Goal: Register for event/course

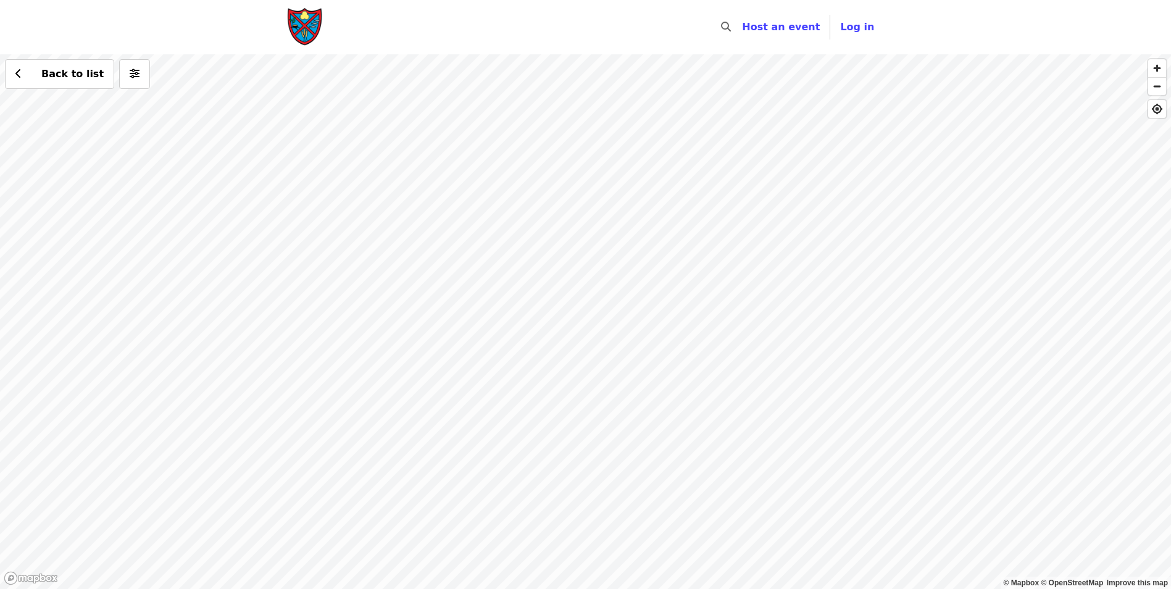
drag, startPoint x: 528, startPoint y: 502, endPoint x: 692, endPoint y: 109, distance: 425.8
click at [699, 72] on div "Back to list" at bounding box center [585, 321] width 1171 height 534
drag, startPoint x: 476, startPoint y: 373, endPoint x: 781, endPoint y: 224, distance: 338.9
click at [780, 217] on div "Back to list" at bounding box center [585, 321] width 1171 height 534
drag, startPoint x: 447, startPoint y: 438, endPoint x: 640, endPoint y: 229, distance: 284.3
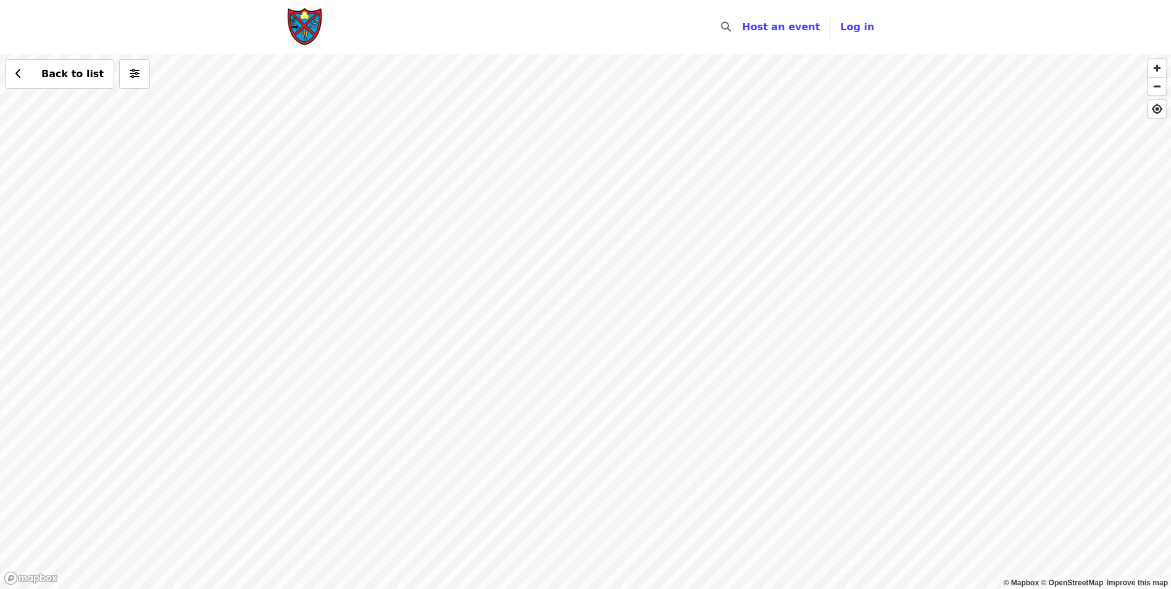
click at [619, 252] on div "Back to list" at bounding box center [585, 321] width 1171 height 534
drag, startPoint x: 380, startPoint y: 396, endPoint x: 702, endPoint y: 217, distance: 368.5
click at [695, 227] on div "Back to list" at bounding box center [585, 321] width 1171 height 534
drag, startPoint x: 465, startPoint y: 373, endPoint x: 767, endPoint y: 270, distance: 318.9
click at [733, 283] on div "Back to list" at bounding box center [585, 321] width 1171 height 534
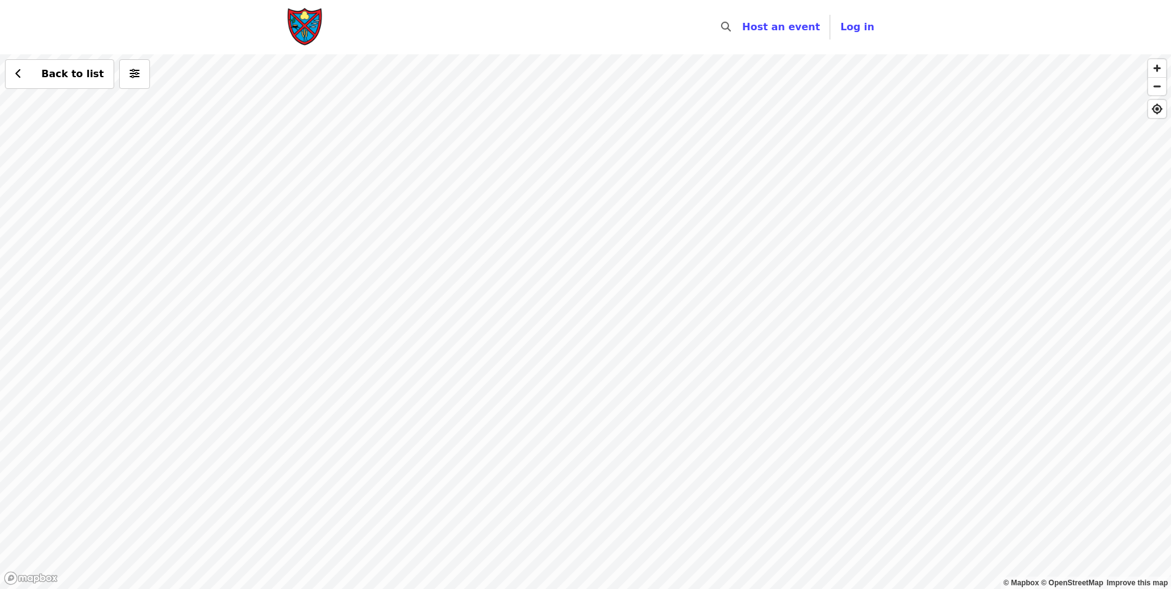
drag, startPoint x: 608, startPoint y: 467, endPoint x: 734, endPoint y: 268, distance: 235.8
click at [732, 275] on div "Back to list" at bounding box center [585, 321] width 1171 height 534
drag, startPoint x: 587, startPoint y: 415, endPoint x: 661, endPoint y: 297, distance: 139.7
click at [662, 293] on div "Back to list" at bounding box center [585, 321] width 1171 height 534
drag, startPoint x: 726, startPoint y: 424, endPoint x: 731, endPoint y: 210, distance: 213.6
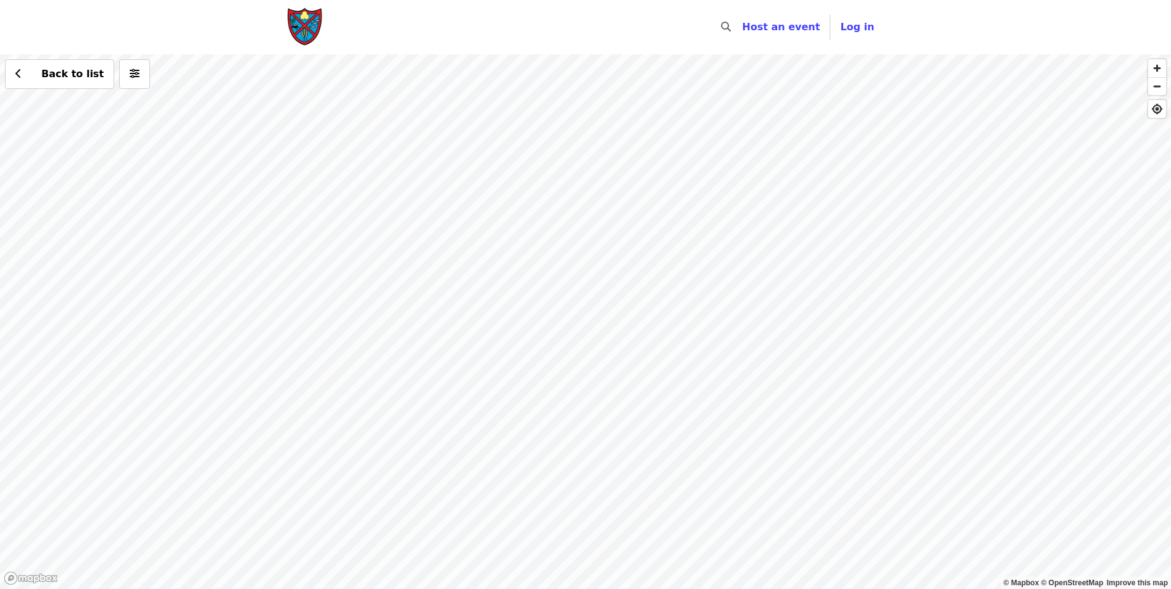
click at [731, 210] on div "Back to list" at bounding box center [585, 321] width 1171 height 534
click at [615, 393] on div "Back to list" at bounding box center [585, 321] width 1171 height 534
click at [912, 553] on div "Back to list" at bounding box center [585, 321] width 1171 height 534
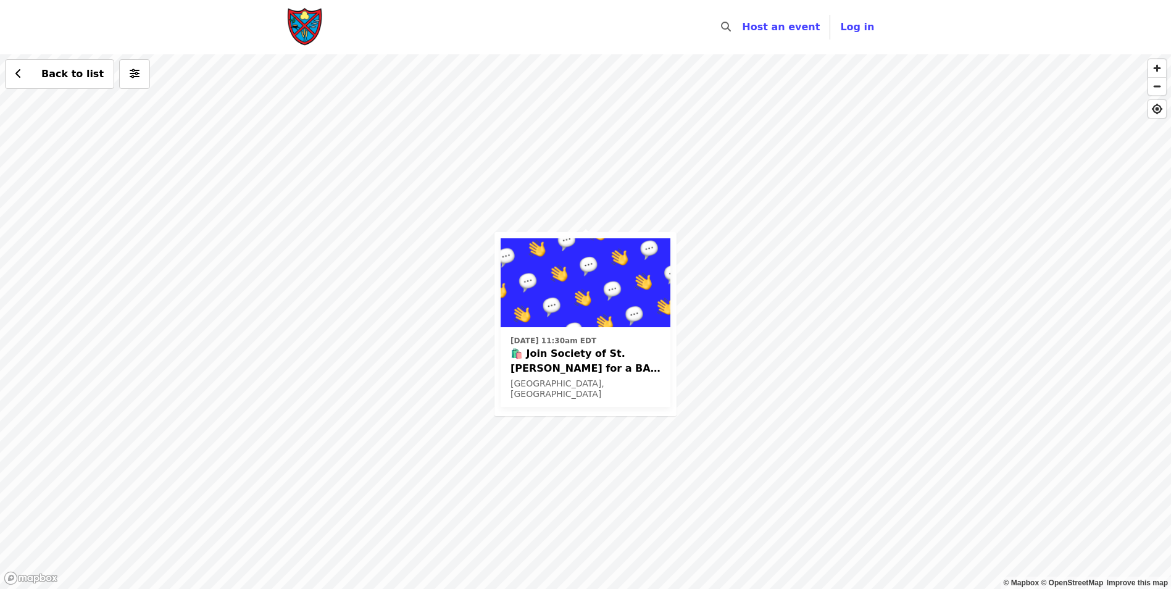
click at [569, 363] on span "🛍️ Join Society of St. [PERSON_NAME] for a BAG CLEANING EVENT in [GEOGRAPHIC_DA…" at bounding box center [585, 361] width 150 height 30
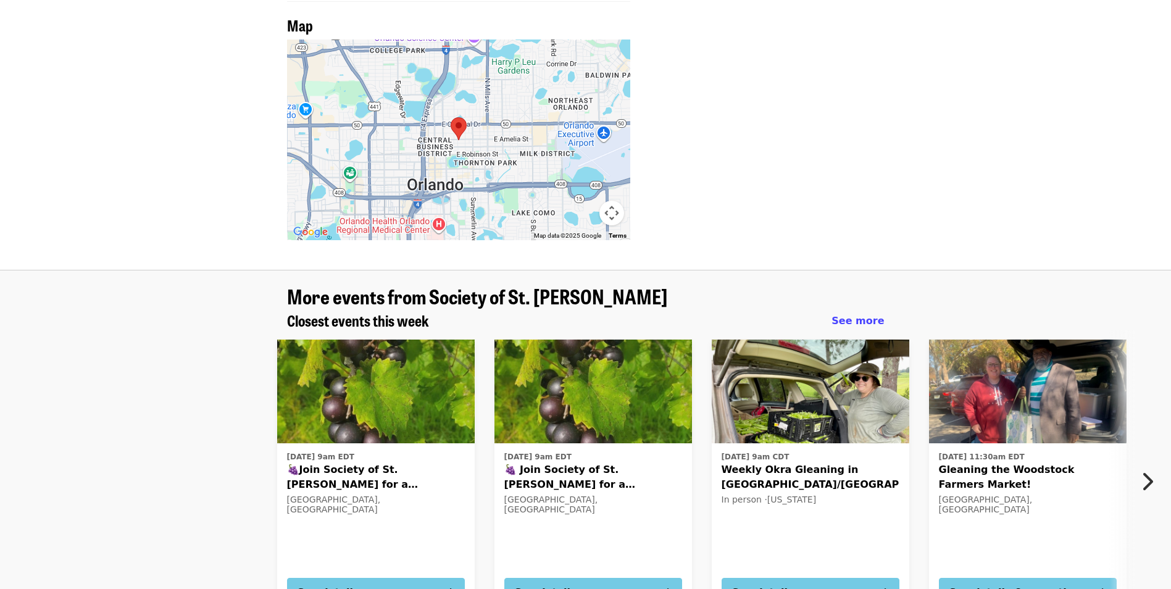
scroll to position [987, 0]
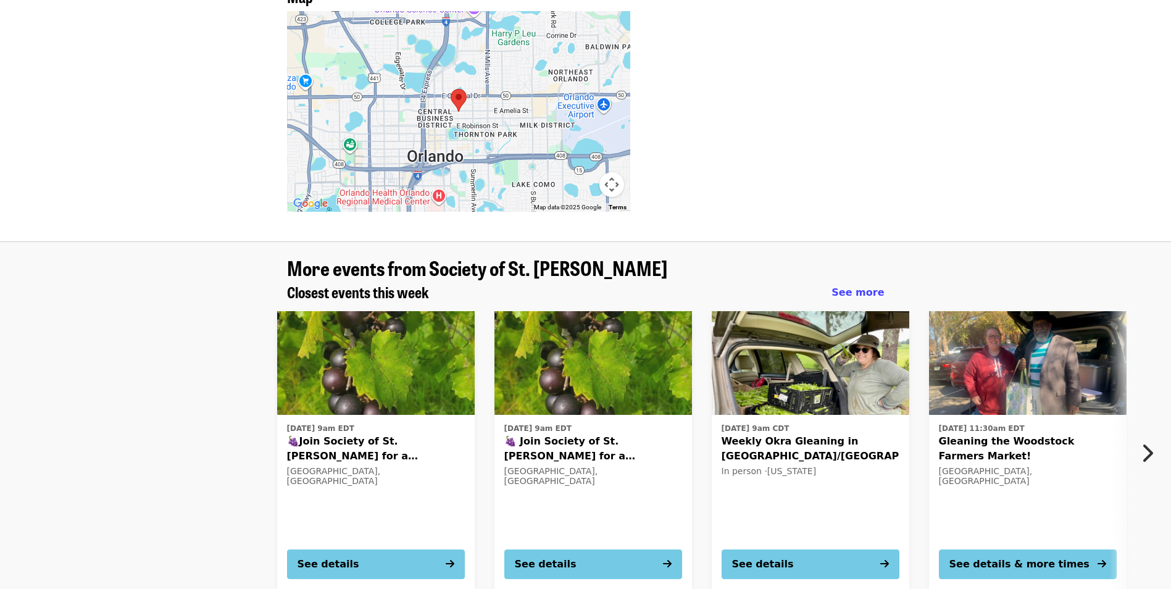
click at [304, 466] on div "[GEOGRAPHIC_DATA], [GEOGRAPHIC_DATA]" at bounding box center [376, 476] width 178 height 21
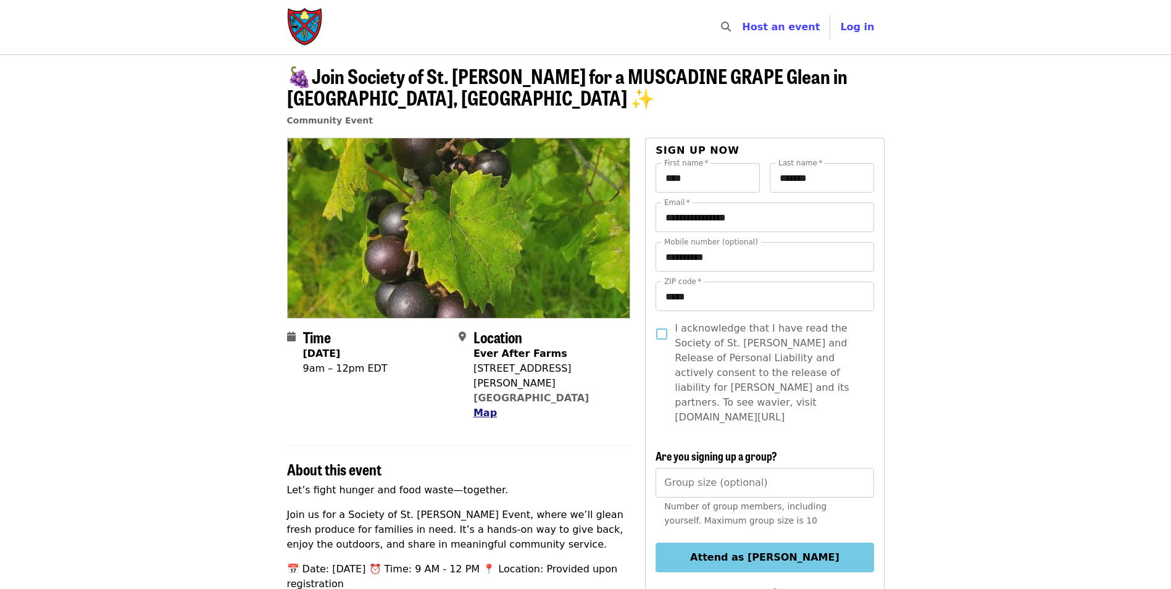
click at [485, 407] on span "Map" at bounding box center [484, 413] width 23 height 12
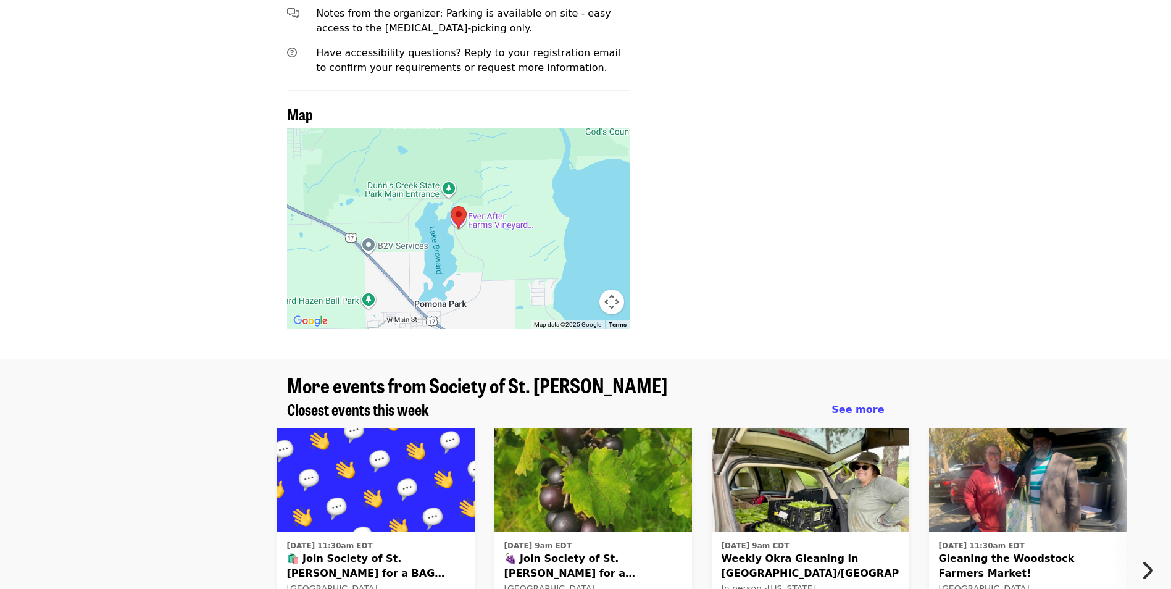
scroll to position [1366, 0]
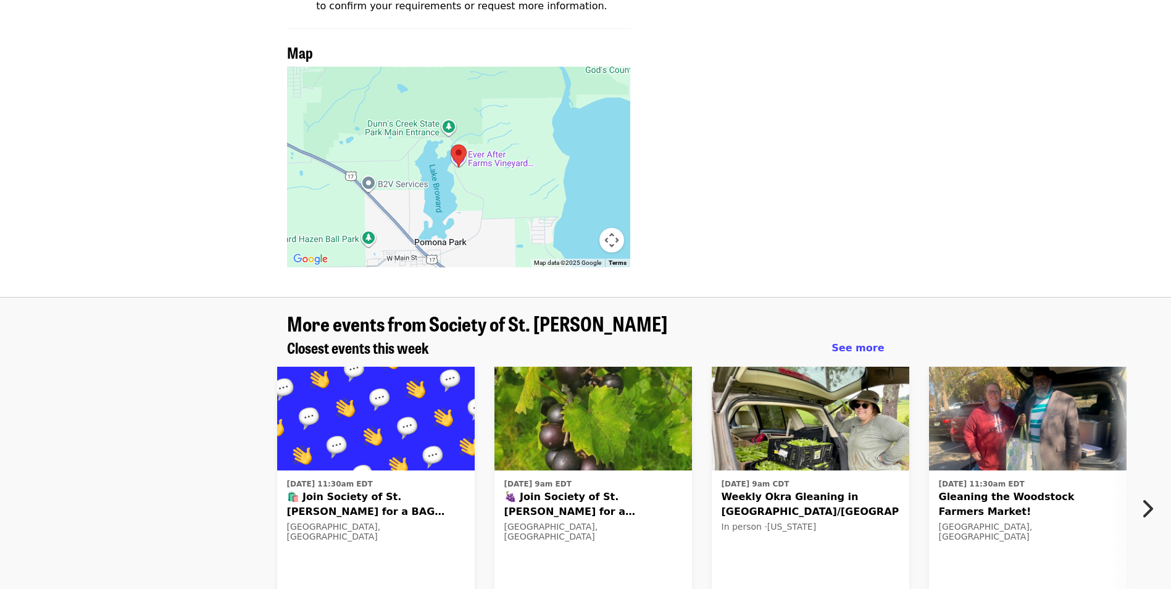
click at [478, 147] on div at bounding box center [459, 167] width 344 height 201
click at [610, 228] on button "Map camera controls" at bounding box center [611, 240] width 25 height 25
click at [475, 152] on div at bounding box center [459, 167] width 344 height 201
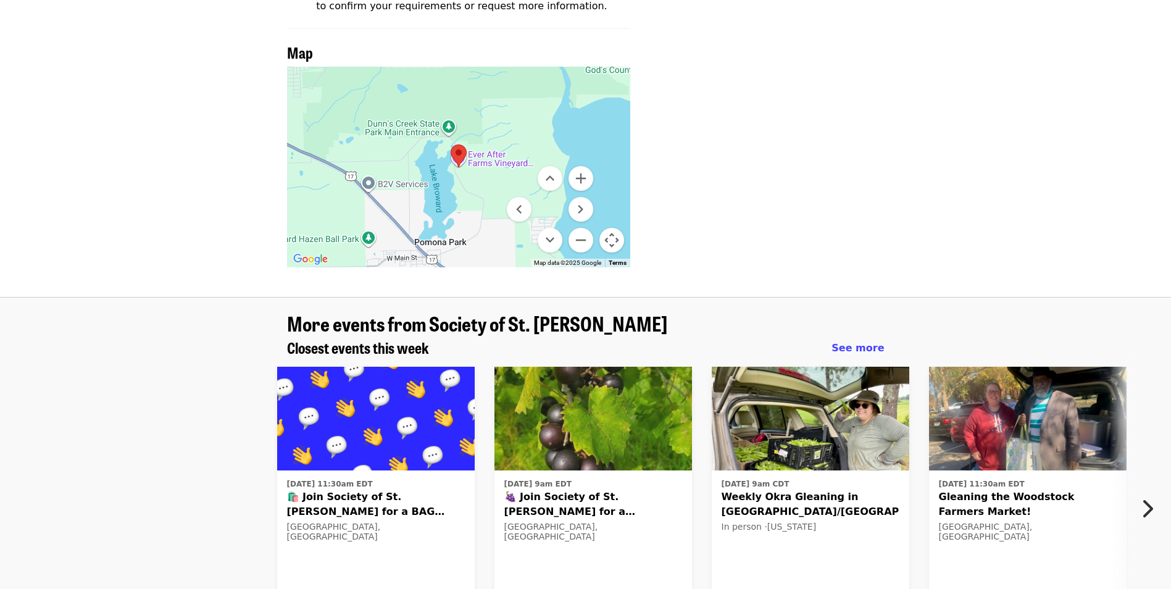
click at [614, 228] on button "Map camera controls" at bounding box center [611, 240] width 25 height 25
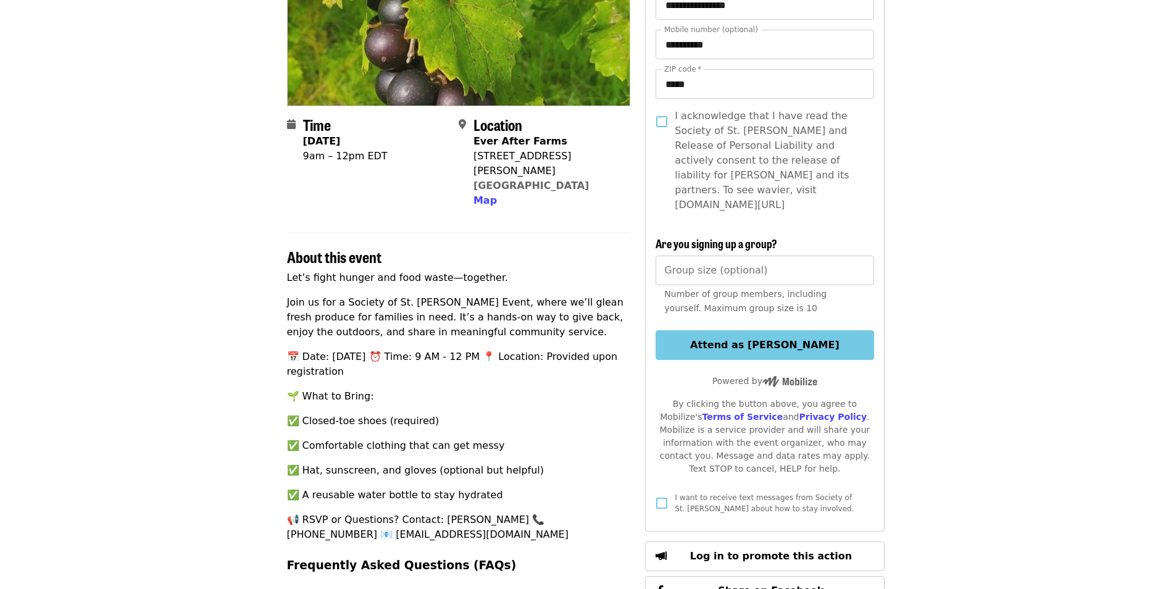
scroll to position [194, 0]
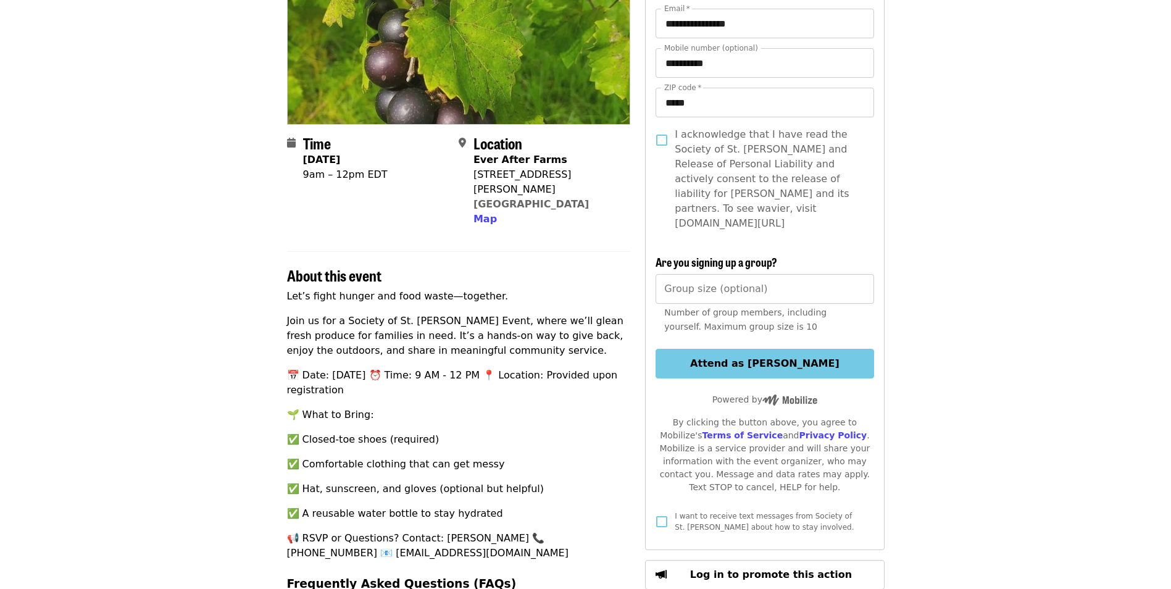
drag, startPoint x: 472, startPoint y: 174, endPoint x: 579, endPoint y: 191, distance: 108.8
click at [579, 191] on div "Location Ever After Farms [STREET_ADDRESS][PERSON_NAME] Map" at bounding box center [540, 181] width 162 height 92
drag, startPoint x: 579, startPoint y: 191, endPoint x: 543, endPoint y: 197, distance: 36.8
click at [543, 212] on div "Map" at bounding box center [546, 219] width 147 height 15
click at [480, 213] on span "Map" at bounding box center [484, 219] width 23 height 12
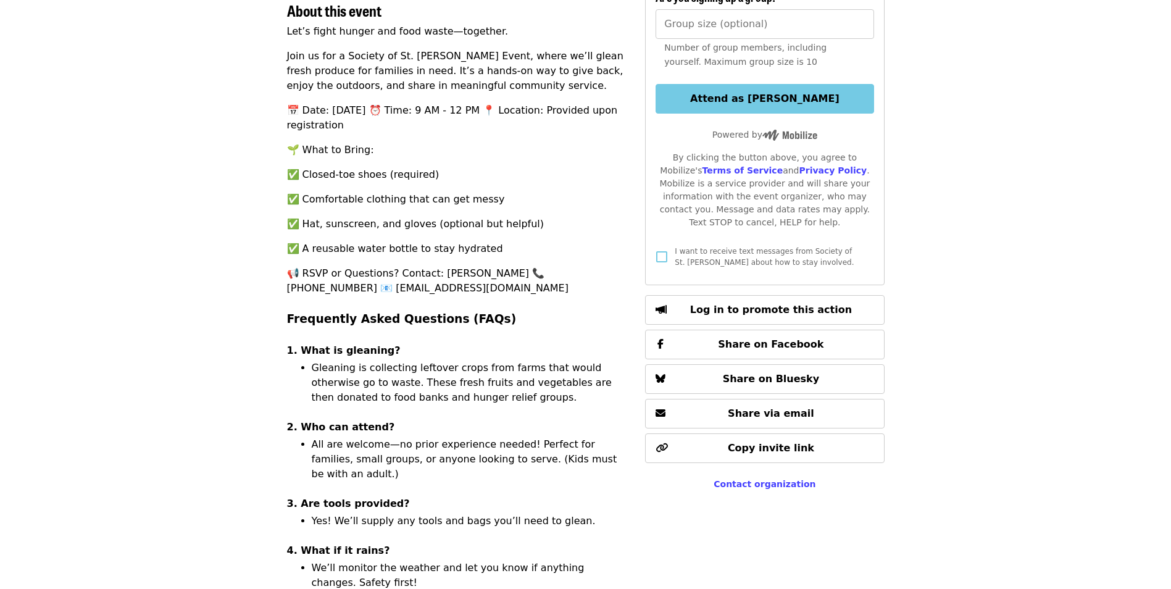
scroll to position [193, 0]
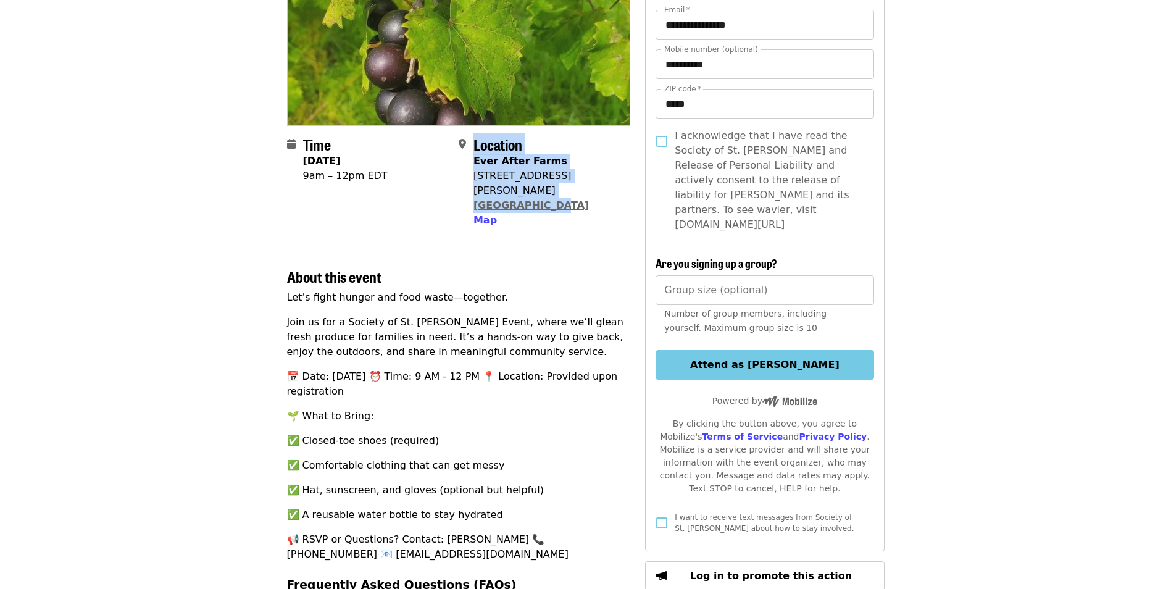
drag, startPoint x: 471, startPoint y: 175, endPoint x: 542, endPoint y: 187, distance: 72.6
click at [542, 187] on div "Location Ever After Farms [STREET_ADDRESS][PERSON_NAME] Map" at bounding box center [540, 182] width 162 height 92
drag, startPoint x: 542, startPoint y: 187, endPoint x: 588, endPoint y: 188, distance: 45.1
click at [588, 188] on div "Location Ever After Farms [STREET_ADDRESS][PERSON_NAME] Map" at bounding box center [540, 182] width 162 height 92
drag, startPoint x: 578, startPoint y: 190, endPoint x: 475, endPoint y: 177, distance: 103.9
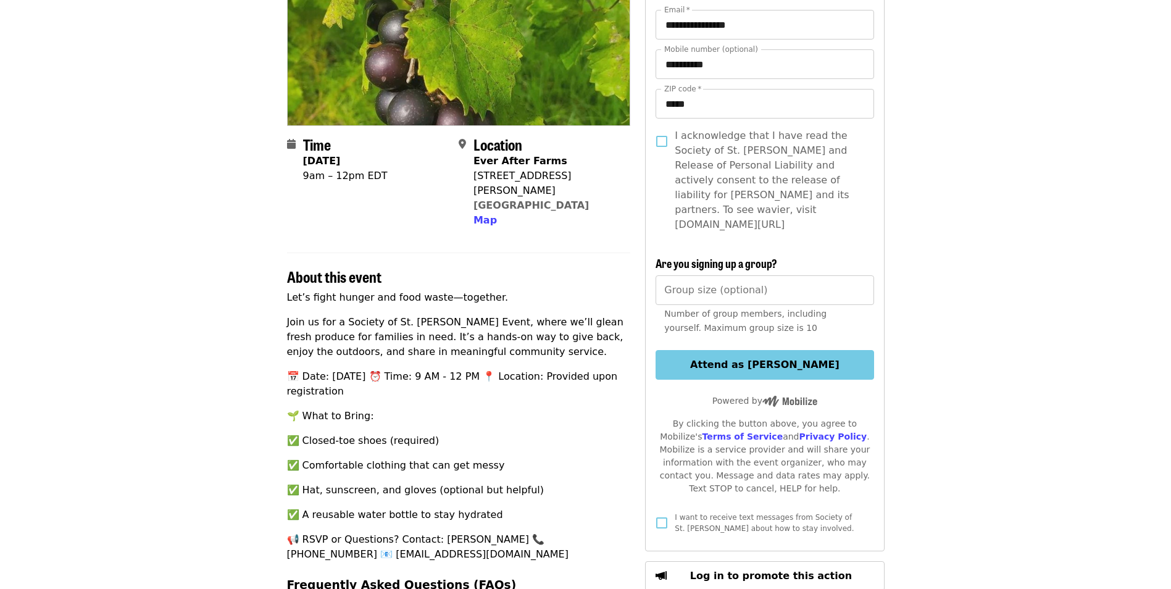
click at [475, 177] on div "Location Ever After Farms [STREET_ADDRESS][PERSON_NAME] Map" at bounding box center [540, 182] width 162 height 92
drag, startPoint x: 475, startPoint y: 177, endPoint x: 483, endPoint y: 178, distance: 8.0
copy span "[STREET_ADDRESS][PERSON_NAME]"
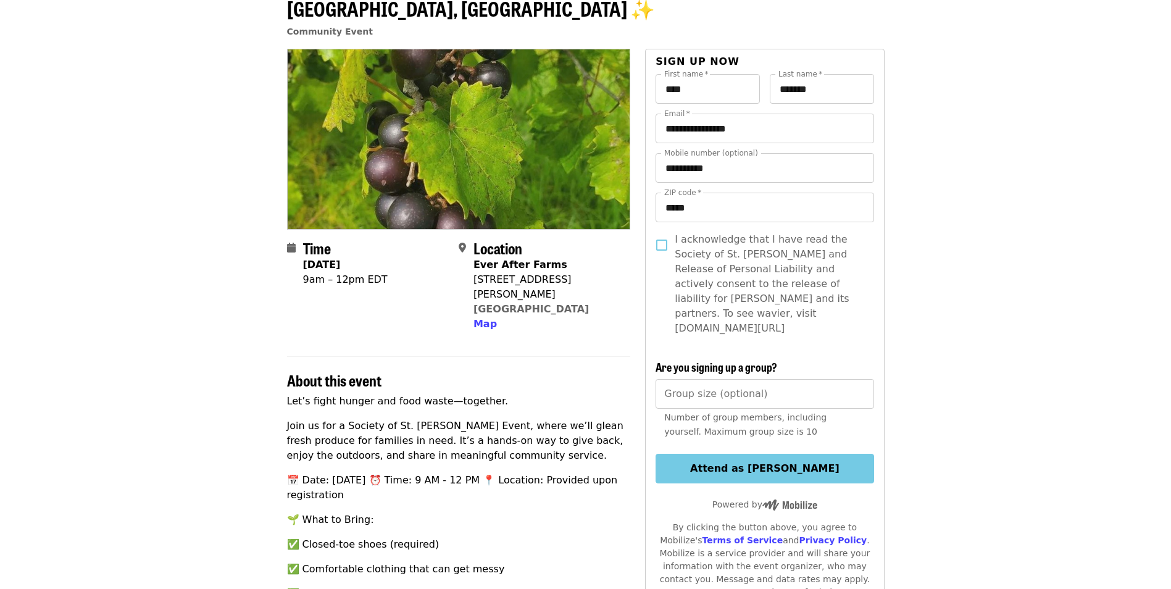
scroll to position [0, 0]
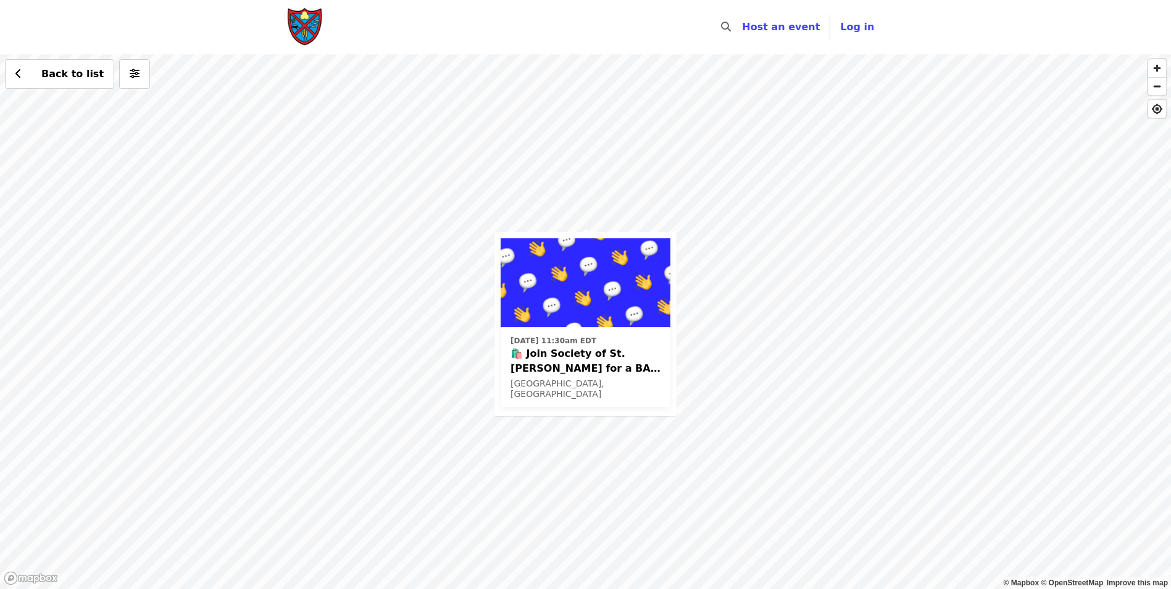
click at [494, 194] on div "Fri, Aug 29 @ 11:30am EDT 🛍️ Join Society of St. Andrew for a BAG CLEANING EVEN…" at bounding box center [585, 321] width 1171 height 534
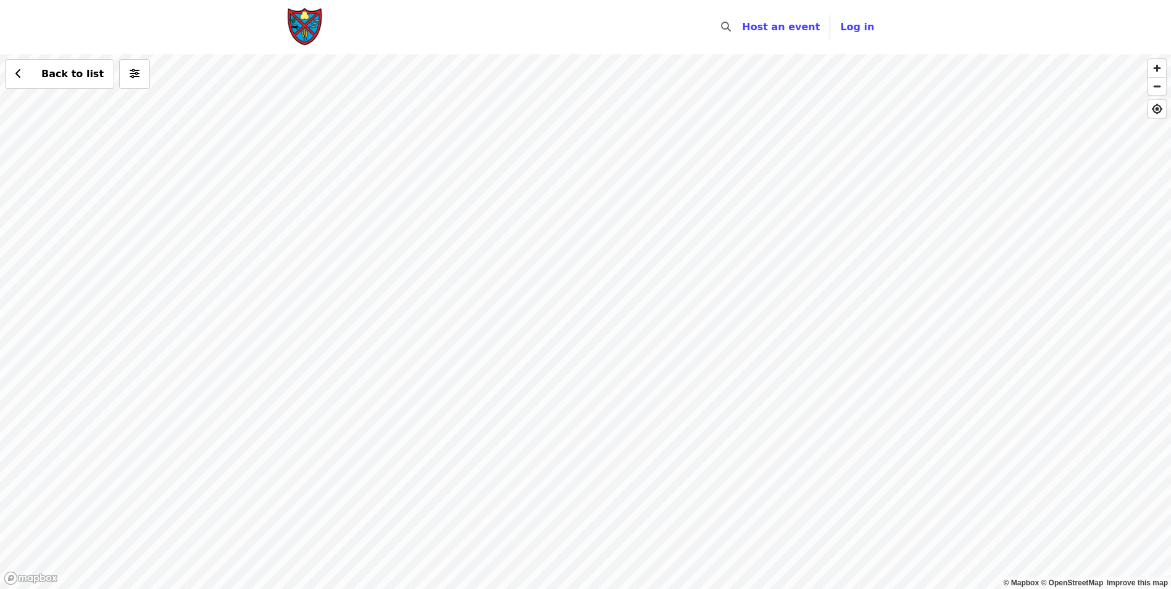
drag, startPoint x: 454, startPoint y: 376, endPoint x: 440, endPoint y: 220, distance: 156.2
click at [440, 220] on div "Back to list" at bounding box center [585, 321] width 1171 height 534
drag, startPoint x: 446, startPoint y: 354, endPoint x: 445, endPoint y: 207, distance: 146.9
click at [445, 207] on div "Back to list" at bounding box center [585, 321] width 1171 height 534
drag, startPoint x: 459, startPoint y: 328, endPoint x: 449, endPoint y: 237, distance: 91.3
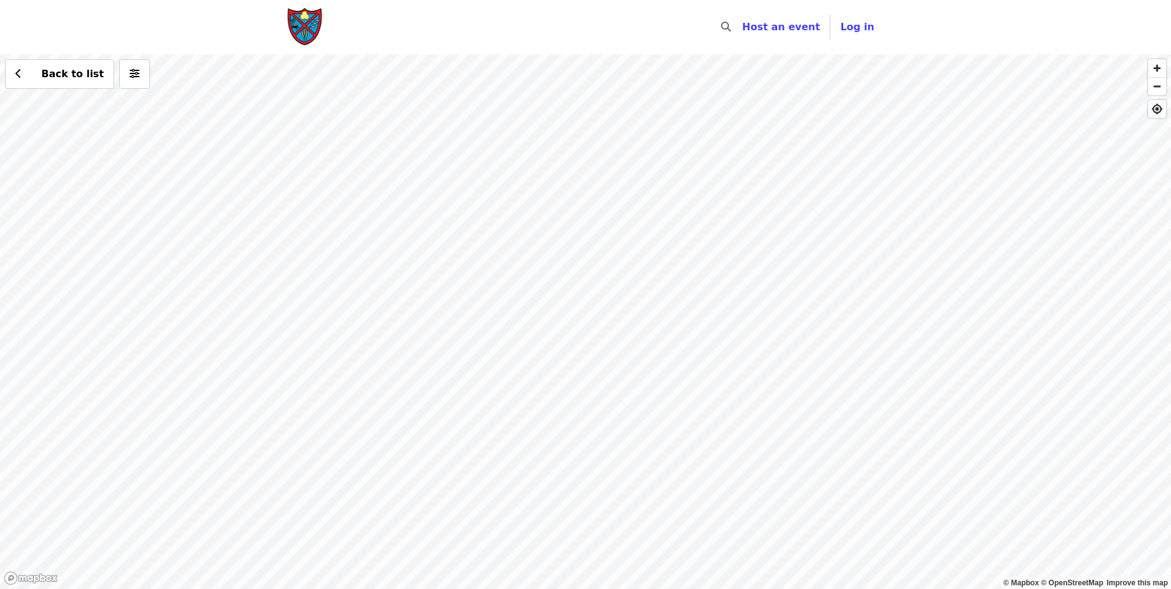
click at [449, 237] on div "Back to list" at bounding box center [585, 321] width 1171 height 534
drag, startPoint x: 444, startPoint y: 211, endPoint x: 521, endPoint y: 331, distance: 143.3
click at [521, 331] on div "Back to list" at bounding box center [585, 321] width 1171 height 534
drag, startPoint x: 445, startPoint y: 194, endPoint x: 487, endPoint y: 402, distance: 211.6
click at [488, 409] on div "Back to list" at bounding box center [585, 321] width 1171 height 534
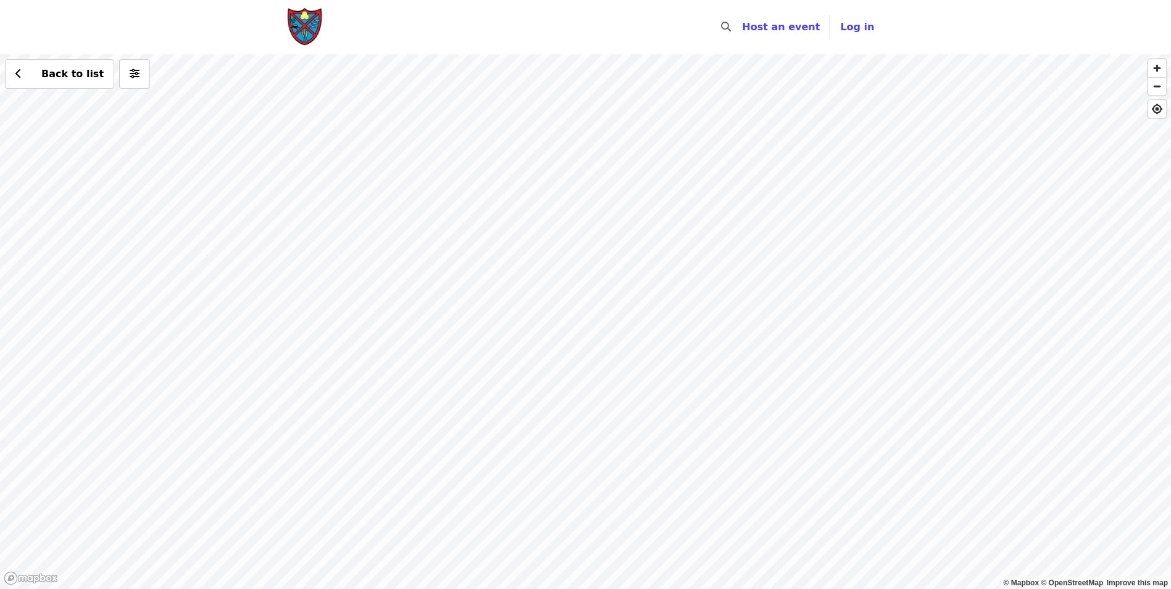
drag, startPoint x: 450, startPoint y: 275, endPoint x: 464, endPoint y: 304, distance: 32.8
click at [463, 304] on div "Back to list" at bounding box center [585, 321] width 1171 height 534
click at [521, 136] on div "Back to list" at bounding box center [585, 321] width 1171 height 534
click at [288, 222] on div "See 2 actions at this location Back to list" at bounding box center [585, 321] width 1171 height 534
click at [517, 272] on div "Back to list" at bounding box center [585, 321] width 1171 height 534
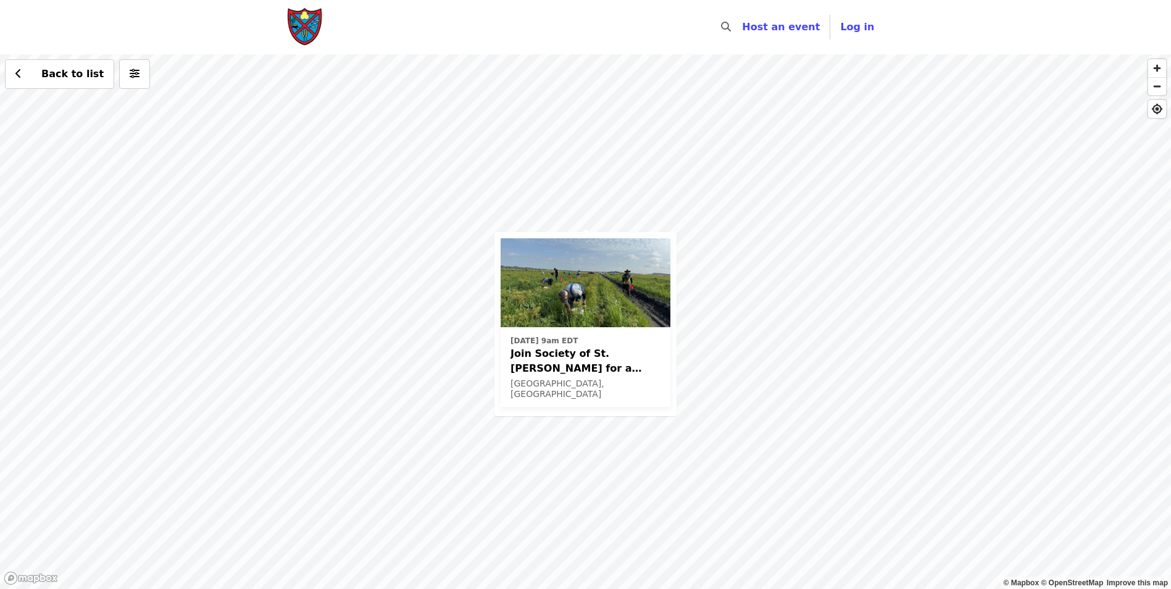
click at [602, 205] on div "Thu, Oct 16 @ 9am EDT Join Society of St. Andrew for a Glean in Mt. Dora , FL✨ …" at bounding box center [585, 321] width 1171 height 534
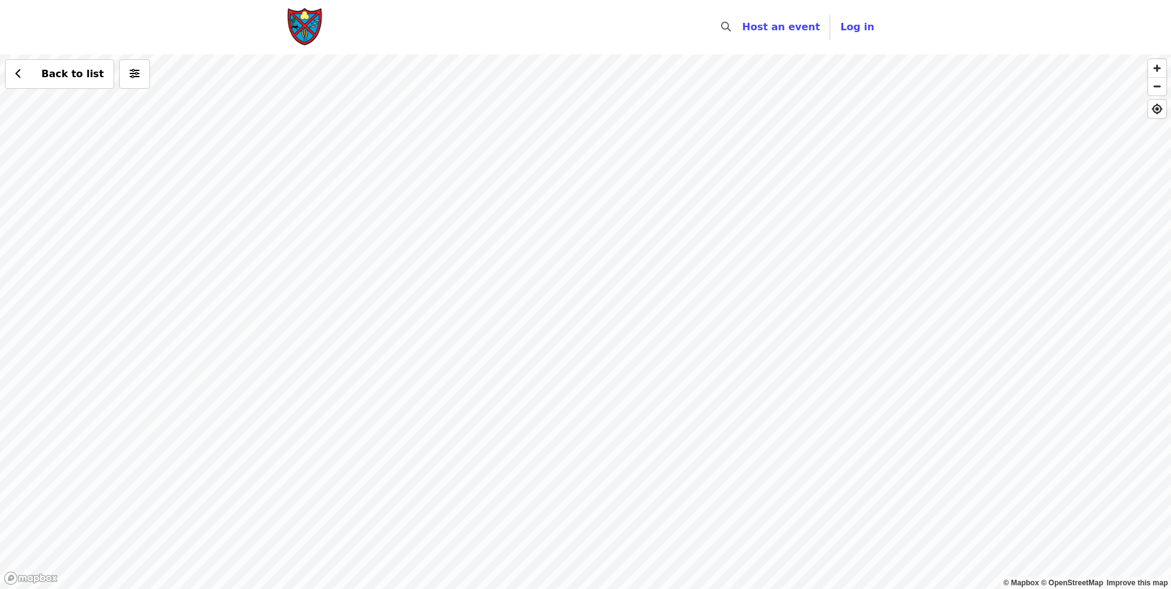
click at [632, 264] on div "Back to list" at bounding box center [585, 321] width 1171 height 534
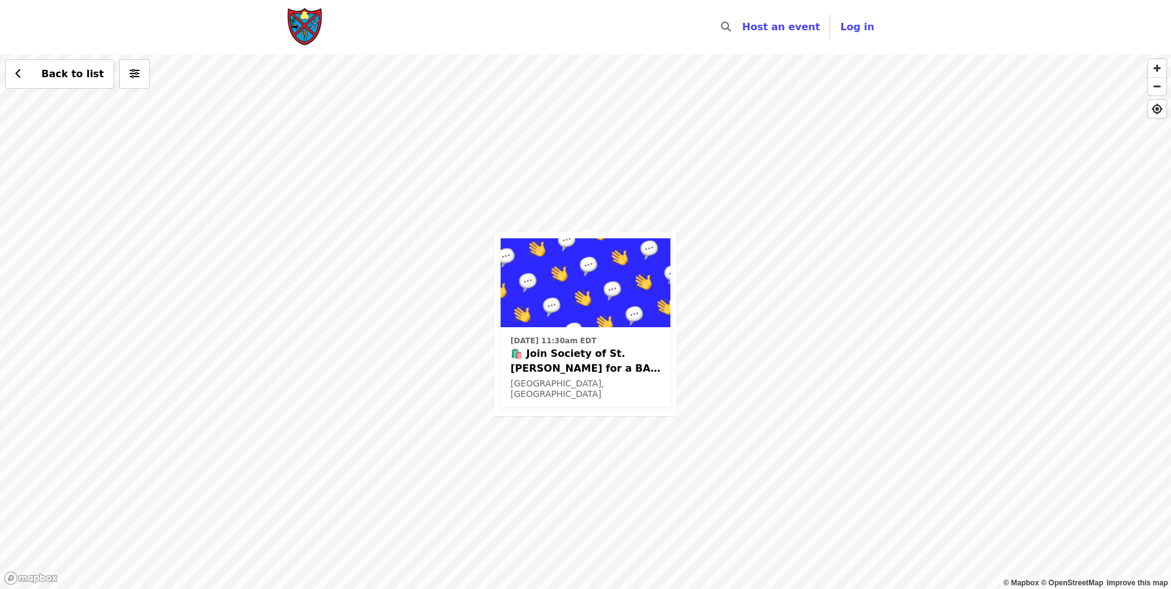
click at [785, 338] on div "Fri, Aug 29 @ 11:30am EDT 🛍️ Join Society of St. Andrew for a BAG CLEANING EVEN…" at bounding box center [585, 321] width 1171 height 534
